Goal: Task Accomplishment & Management: Use online tool/utility

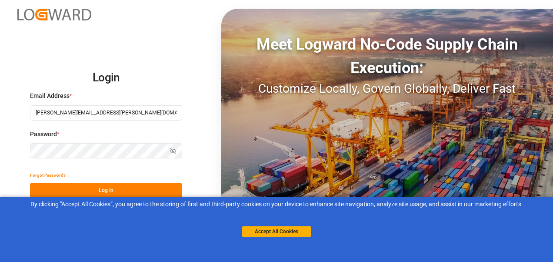
type input "[PERSON_NAME][EMAIL_ADDRESS][PERSON_NAME][DOMAIN_NAME]"
click at [88, 190] on button "Log In" at bounding box center [106, 190] width 152 height 15
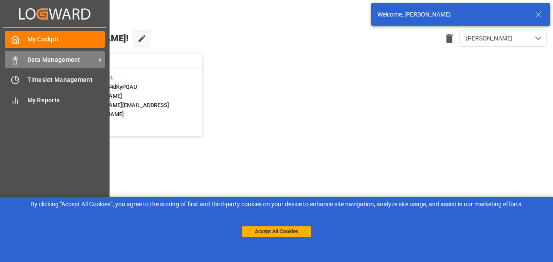
click at [17, 65] on div "Data Management Data Management" at bounding box center [55, 59] width 100 height 17
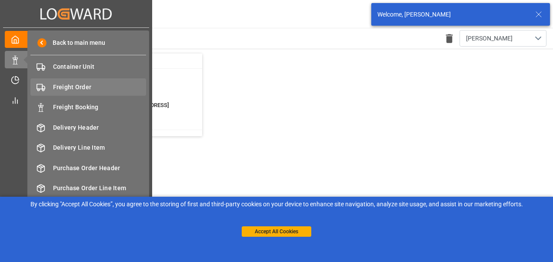
click at [76, 85] on span "Freight Order" at bounding box center [100, 87] width 94 height 9
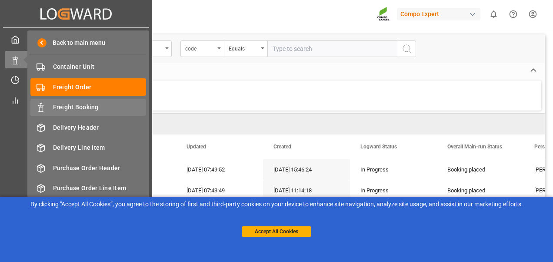
click at [84, 105] on span "Freight Booking" at bounding box center [100, 107] width 94 height 9
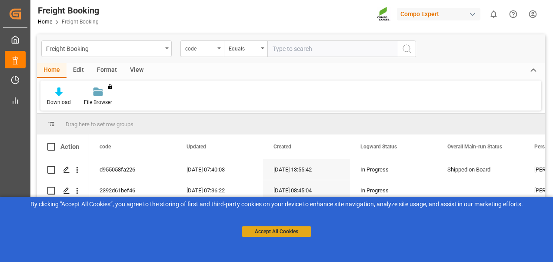
click at [292, 229] on button "Accept All Cookies" at bounding box center [277, 231] width 70 height 10
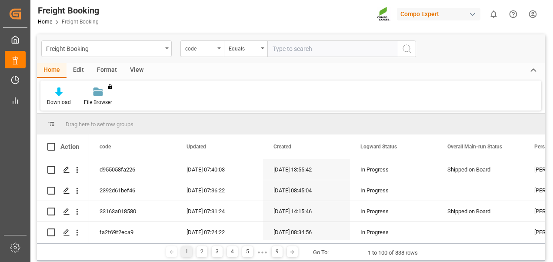
click at [312, 54] on input "text" at bounding box center [333, 48] width 130 height 17
paste input "6200000347"
type input "6200000347"
click at [216, 48] on div "code" at bounding box center [202, 48] width 43 height 17
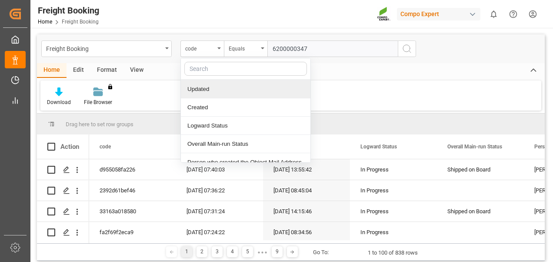
scroll to position [43, 0]
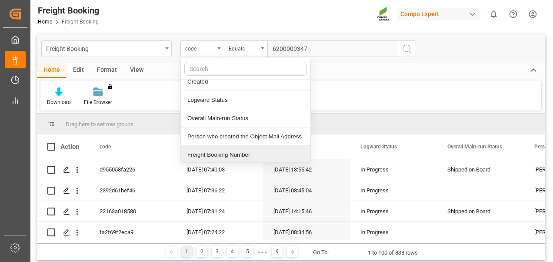
click at [231, 155] on div "Freight Booking Number" at bounding box center [246, 155] width 130 height 18
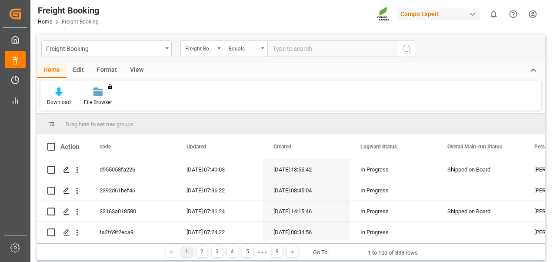
click at [241, 48] on div "Equals" at bounding box center [244, 48] width 30 height 10
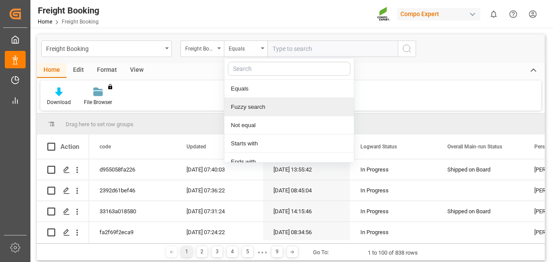
click at [246, 105] on div "Fuzzy search" at bounding box center [289, 107] width 130 height 18
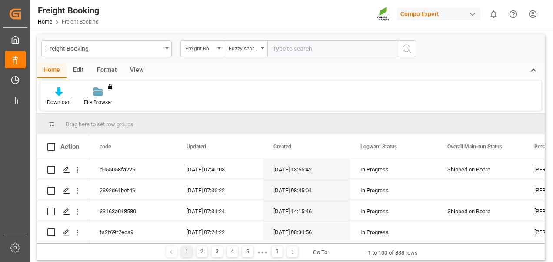
click at [313, 45] on input "text" at bounding box center [333, 48] width 130 height 17
paste input "6200000347"
type input "6200000347"
click at [409, 50] on circle "search button" at bounding box center [406, 48] width 7 height 7
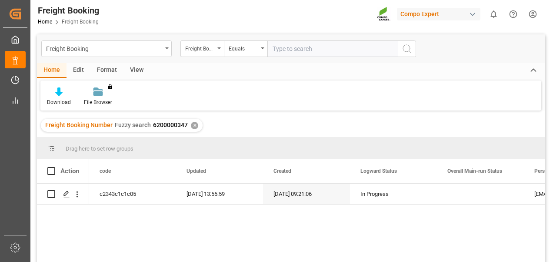
click at [291, 44] on input "text" at bounding box center [333, 48] width 130 height 17
paste input "6200000347"
click at [291, 44] on input "6200000347" at bounding box center [333, 48] width 130 height 17
type input "6200000347"
drag, startPoint x: 291, startPoint y: 44, endPoint x: 200, endPoint y: 77, distance: 97.1
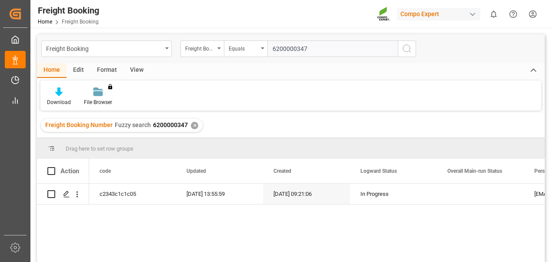
click at [200, 77] on div "Home Edit Format View" at bounding box center [291, 70] width 508 height 15
click at [240, 52] on div "Equals" at bounding box center [244, 48] width 30 height 10
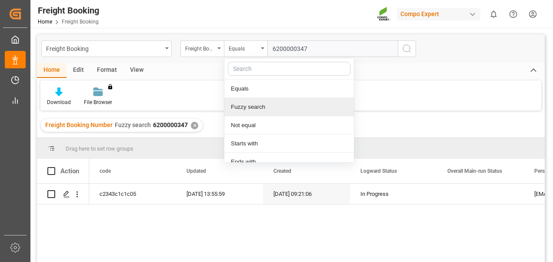
click at [240, 102] on div "Fuzzy search" at bounding box center [289, 107] width 130 height 18
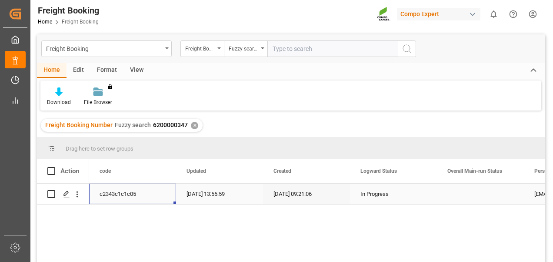
click at [118, 196] on div "c2343c1c1c05" at bounding box center [132, 194] width 87 height 20
click at [64, 193] on icon "Press SPACE to select this row." at bounding box center [66, 194] width 7 height 7
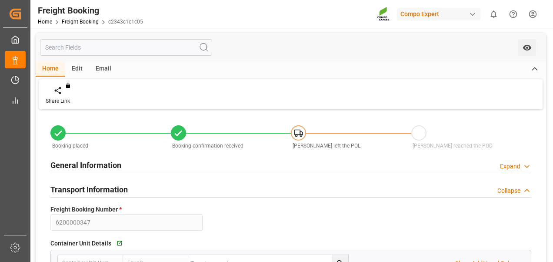
type input "Maersk"
type input "Maersk Line AS"
type input "9679555"
type input "BEANR"
type input "MXATM"
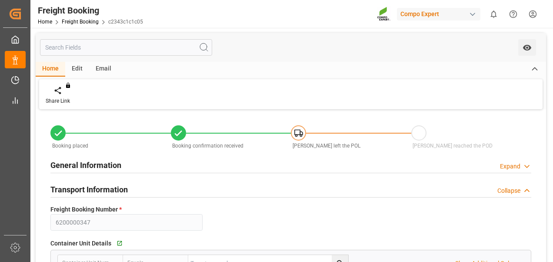
type input "0"
type input "327680"
type input "[DATE] 09:00"
type input "[DATE] 01:00"
type input "[DATE] 09:00"
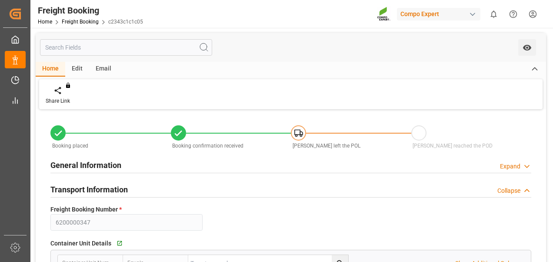
type input "[DATE] 09:21"
type input "[DATE] 09:26"
type input "[DATE] 13:55"
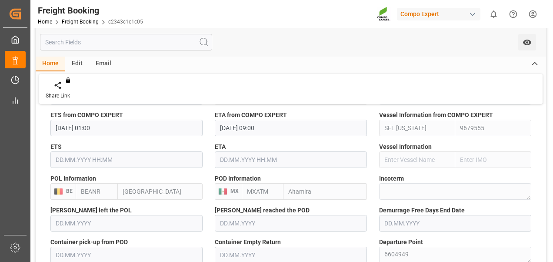
scroll to position [783, 0]
